Goal: Information Seeking & Learning: Learn about a topic

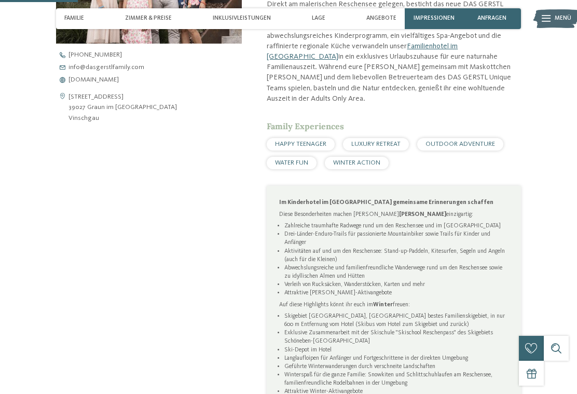
scroll to position [376, 0]
click at [295, 163] on span "WATER FUN" at bounding box center [291, 162] width 33 height 7
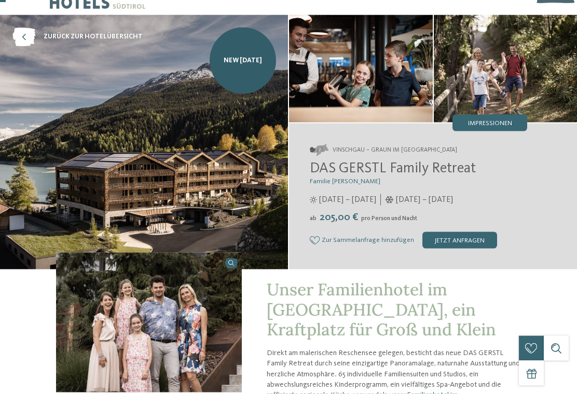
scroll to position [27, 0]
click at [26, 34] on icon at bounding box center [23, 36] width 23 height 19
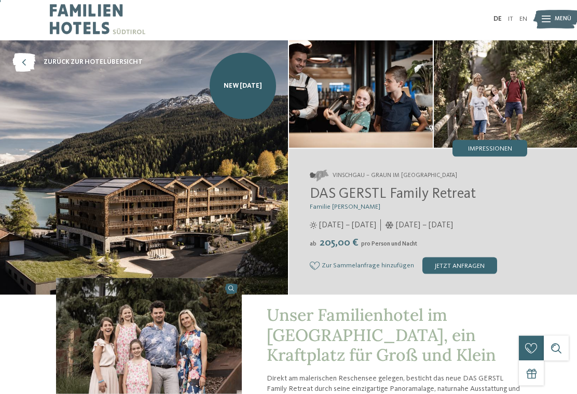
scroll to position [0, 0]
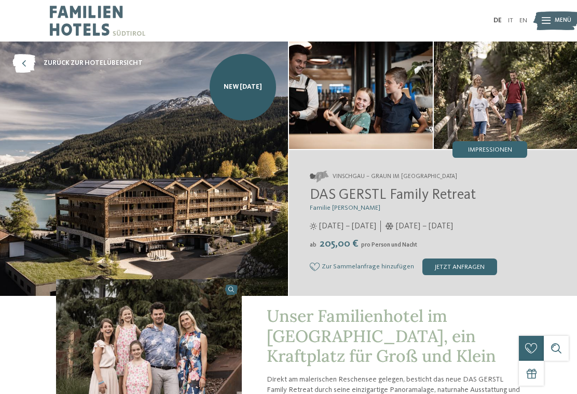
click at [478, 106] on img at bounding box center [506, 95] width 144 height 107
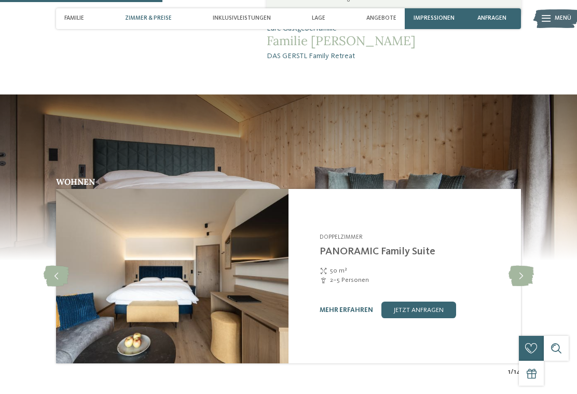
scroll to position [810, 0]
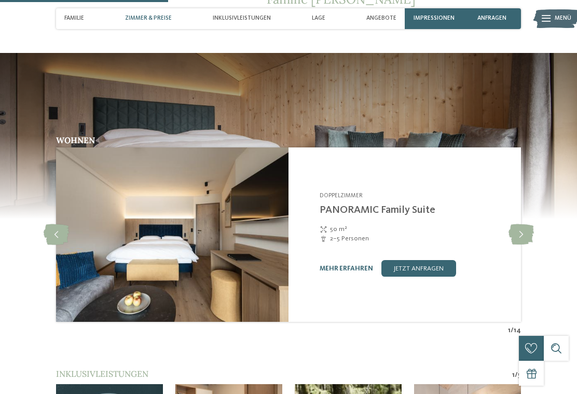
click at [223, 281] on img at bounding box center [172, 234] width 233 height 174
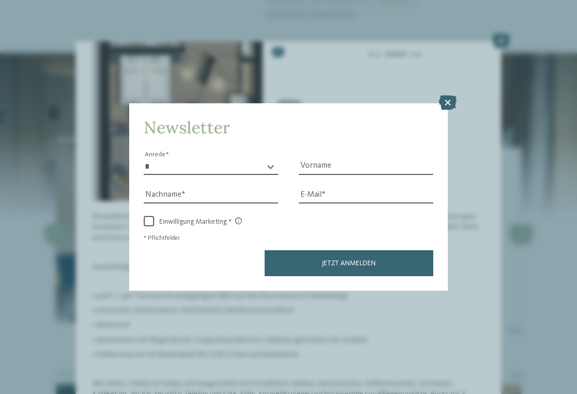
click at [447, 96] on icon at bounding box center [448, 103] width 18 height 15
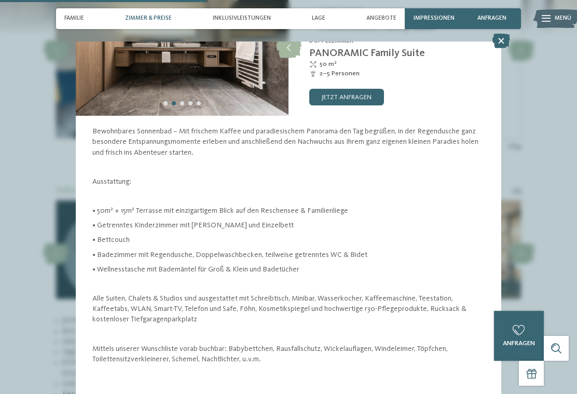
scroll to position [127, 0]
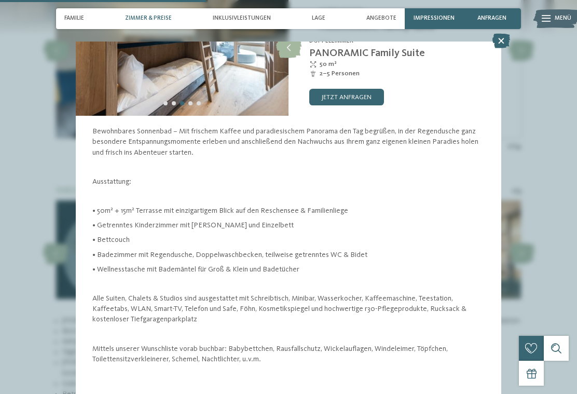
click at [499, 45] on icon at bounding box center [502, 41] width 18 height 15
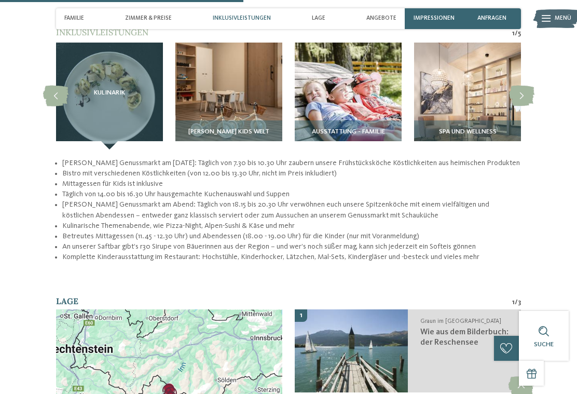
scroll to position [1174, 0]
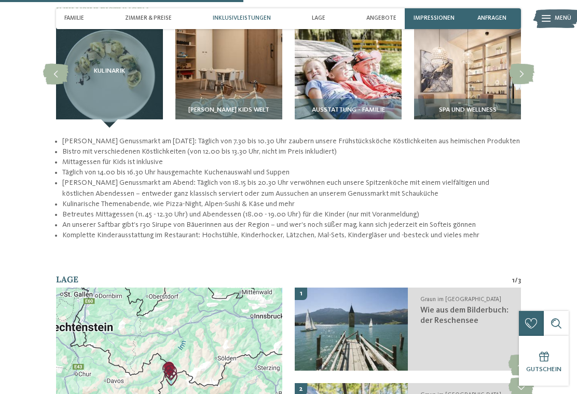
click at [490, 104] on div "Spa und Wellness" at bounding box center [467, 113] width 107 height 29
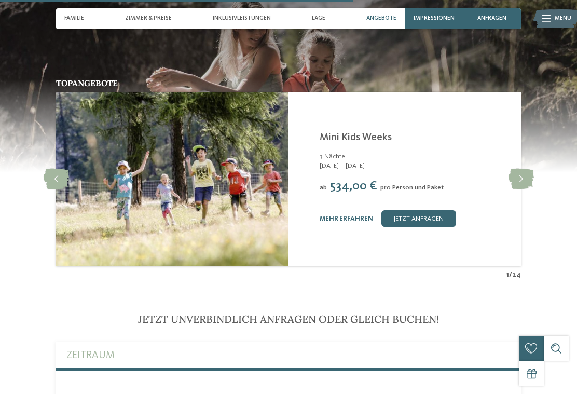
scroll to position [1711, 0]
click at [340, 219] on link "mehr erfahren" at bounding box center [346, 218] width 53 height 7
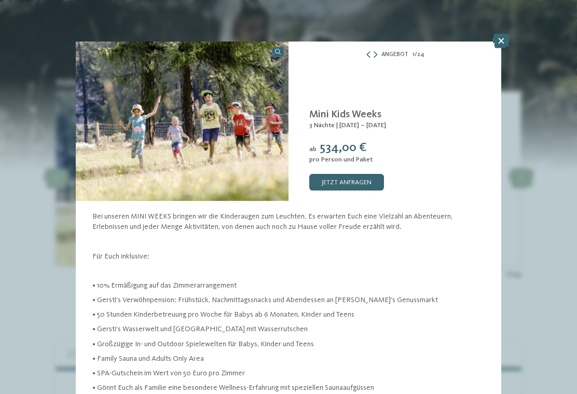
click at [497, 44] on icon at bounding box center [502, 41] width 18 height 15
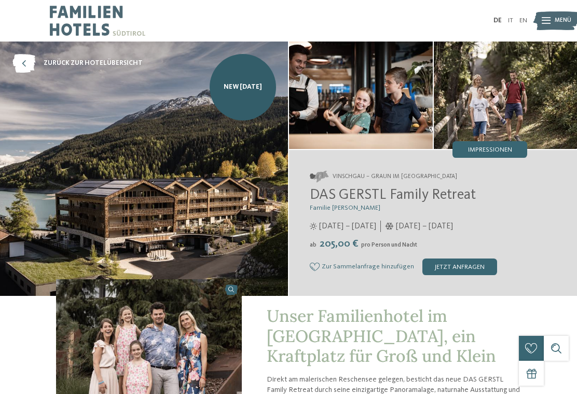
click at [502, 95] on img at bounding box center [506, 95] width 144 height 107
click at [500, 104] on img at bounding box center [506, 95] width 144 height 107
click at [21, 67] on icon at bounding box center [23, 63] width 23 height 19
